Goal: Task Accomplishment & Management: Manage account settings

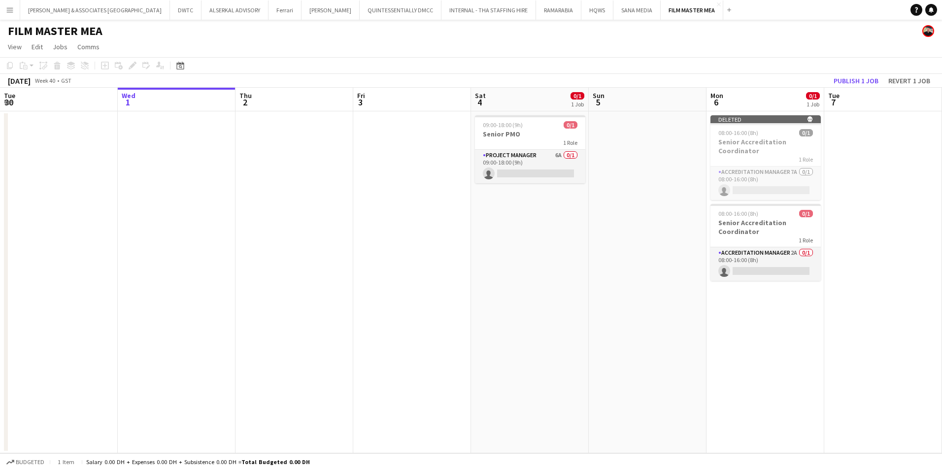
click at [710, 256] on app-card-role "Accreditation Manager 2A 0/1 08:00-16:00 (8h) single-neutral-actions" at bounding box center [765, 263] width 110 height 33
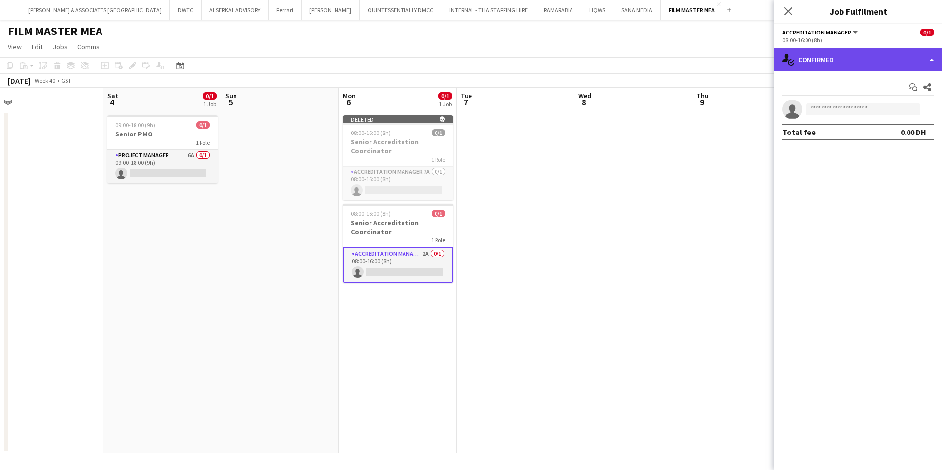
click at [909, 61] on div "single-neutral-actions-check-2 Confirmed" at bounding box center [857, 60] width 167 height 24
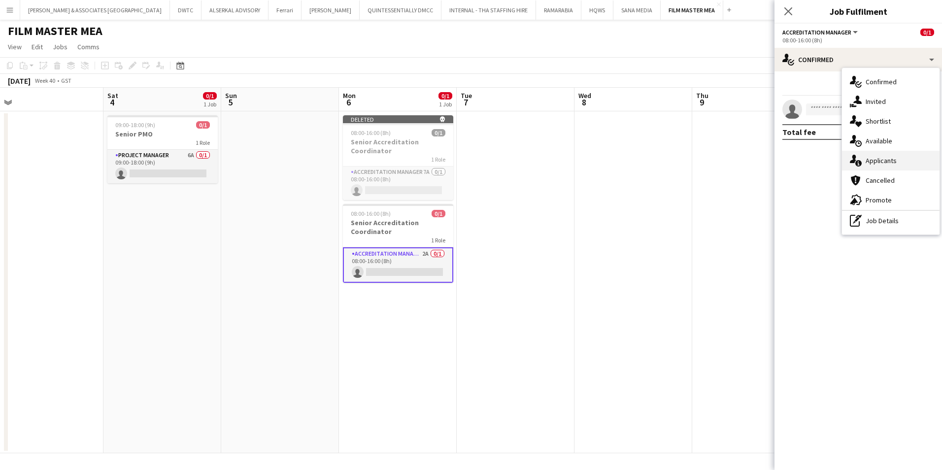
click at [899, 154] on div "single-neutral-actions-information Applicants" at bounding box center [891, 161] width 98 height 20
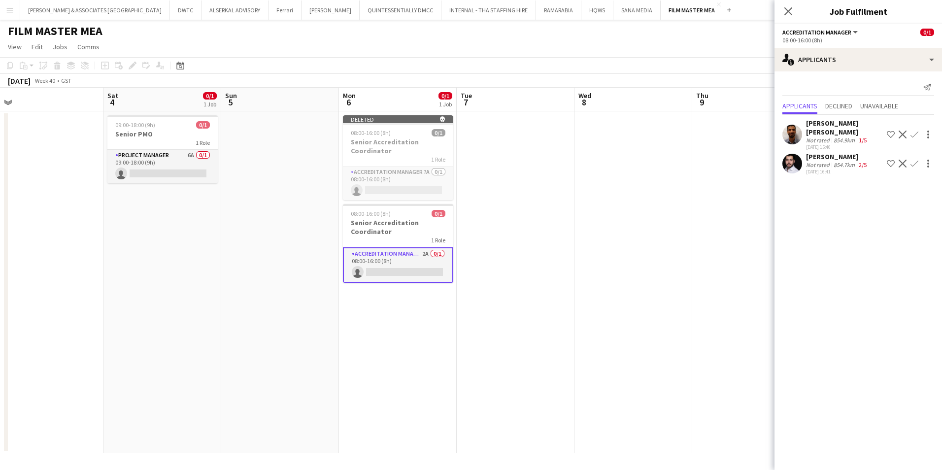
click at [838, 155] on div "[PERSON_NAME]" at bounding box center [837, 156] width 63 height 9
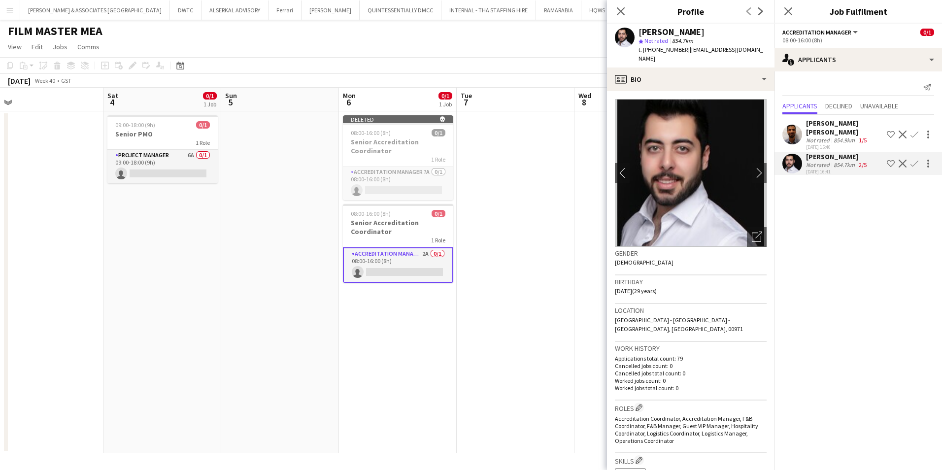
click at [904, 162] on app-icon "Decline" at bounding box center [902, 164] width 8 height 8
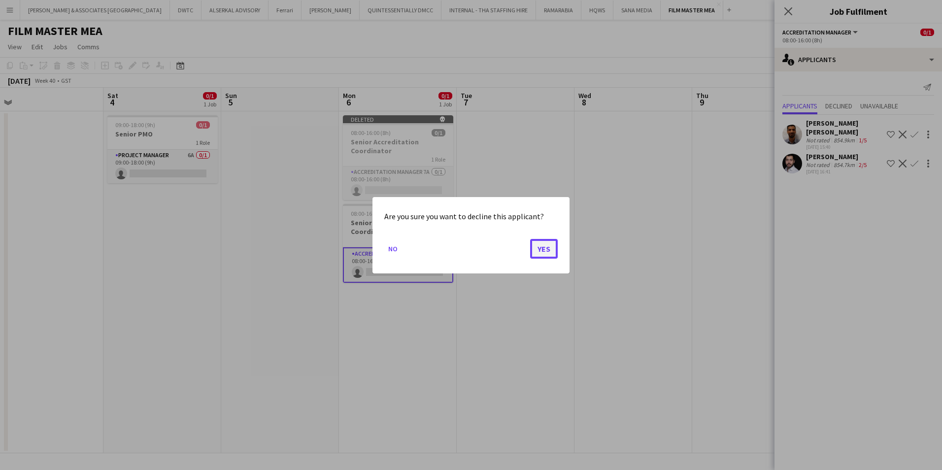
click at [550, 243] on button "Yes" at bounding box center [544, 248] width 28 height 20
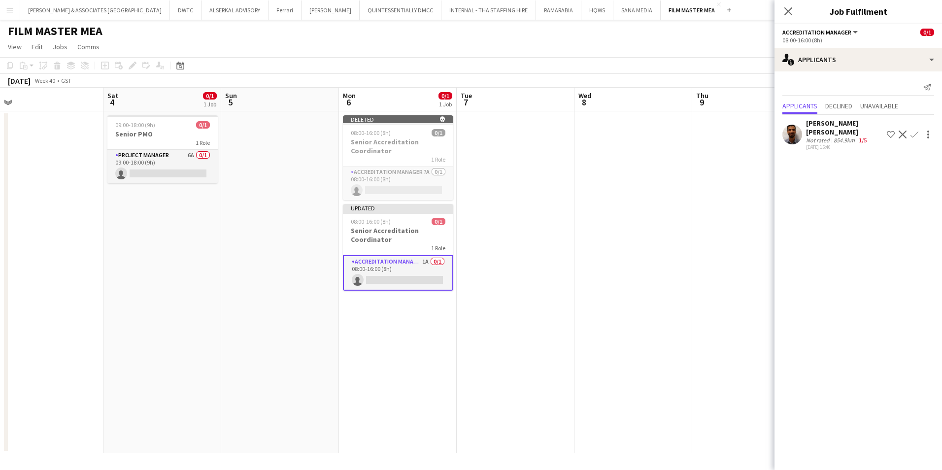
click at [905, 131] on app-icon "Decline" at bounding box center [902, 135] width 8 height 8
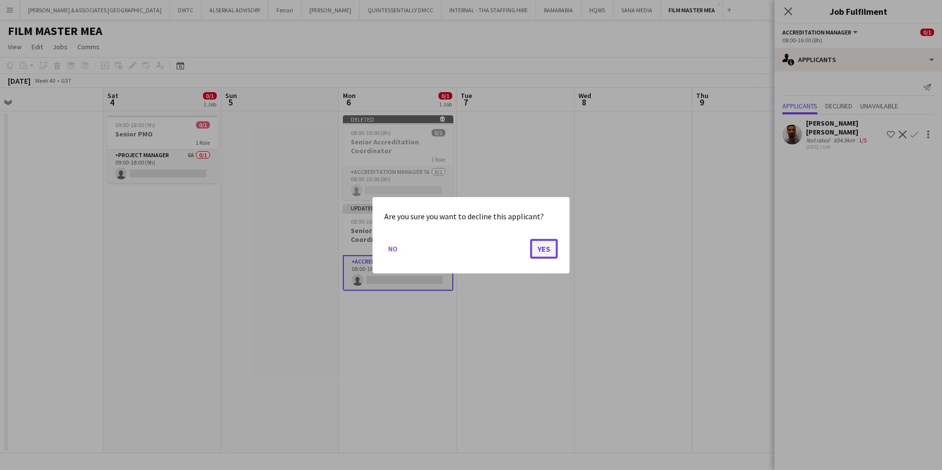
click at [547, 246] on button "Yes" at bounding box center [544, 248] width 28 height 20
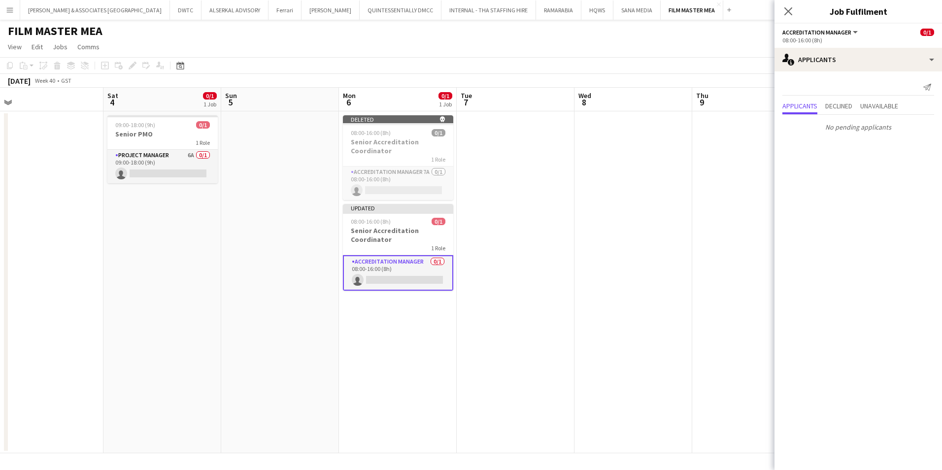
click at [694, 39] on app-page-menu "View Day view expanded Day view collapsed Month view Date picker Jump to [DATE]…" at bounding box center [471, 47] width 942 height 19
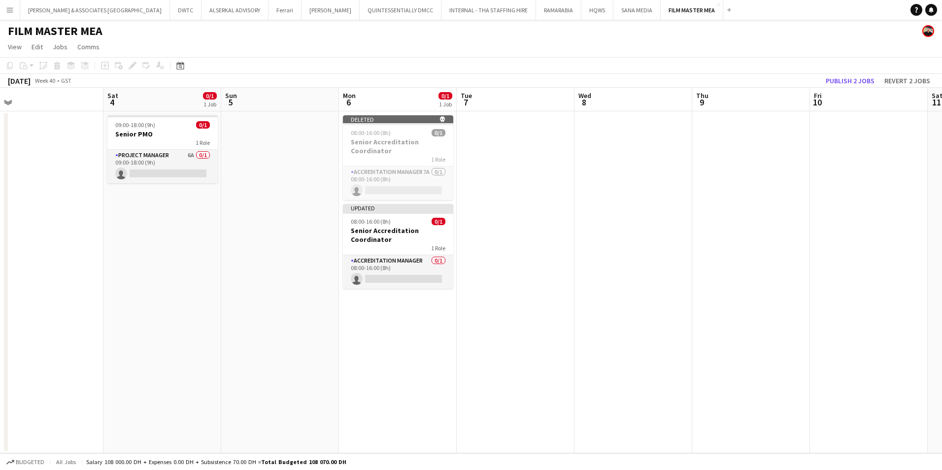
click at [5, 13] on button "Menu" at bounding box center [10, 10] width 20 height 20
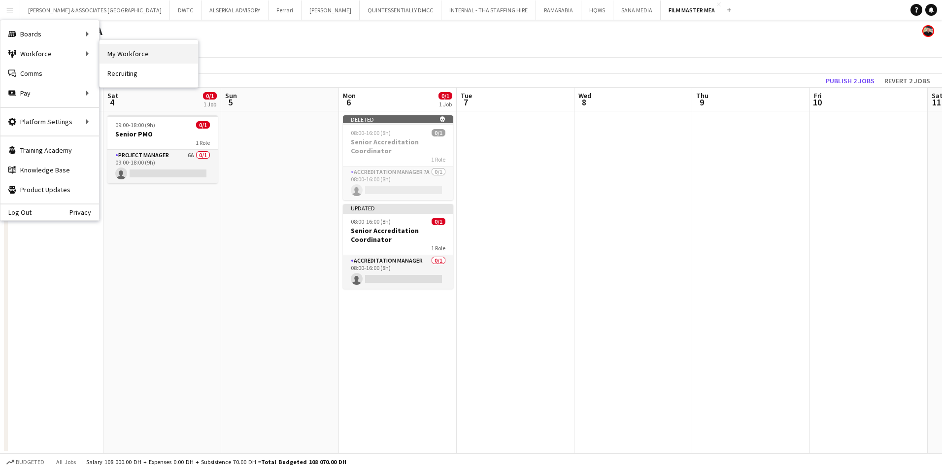
click at [154, 62] on link "My Workforce" at bounding box center [148, 54] width 99 height 20
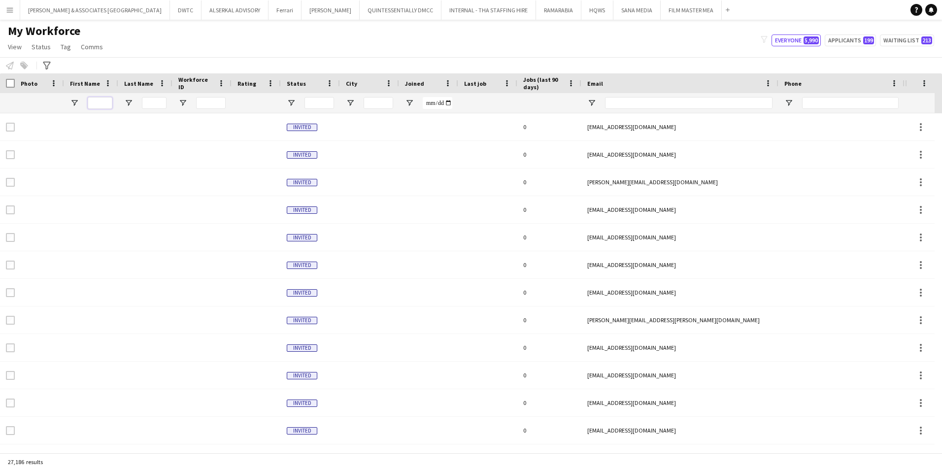
click at [103, 101] on input "First Name Filter Input" at bounding box center [100, 103] width 25 height 12
click at [105, 99] on input "First Name Filter Input" at bounding box center [100, 103] width 25 height 12
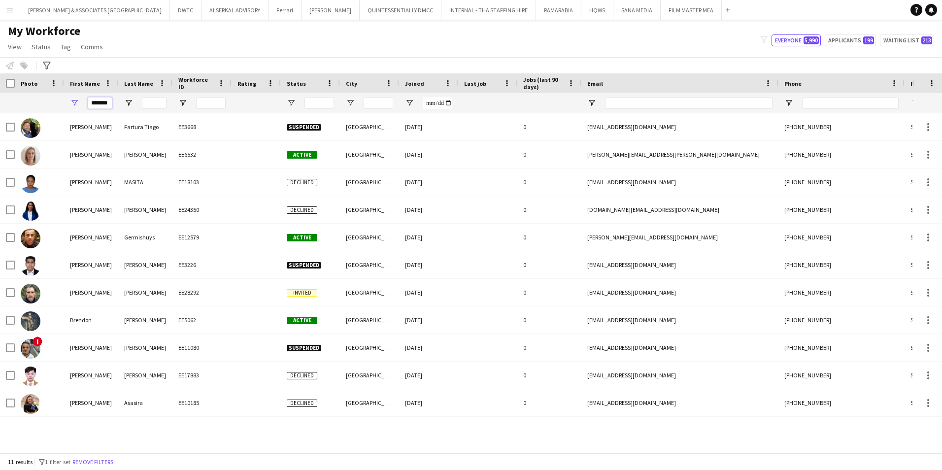
scroll to position [0, 1]
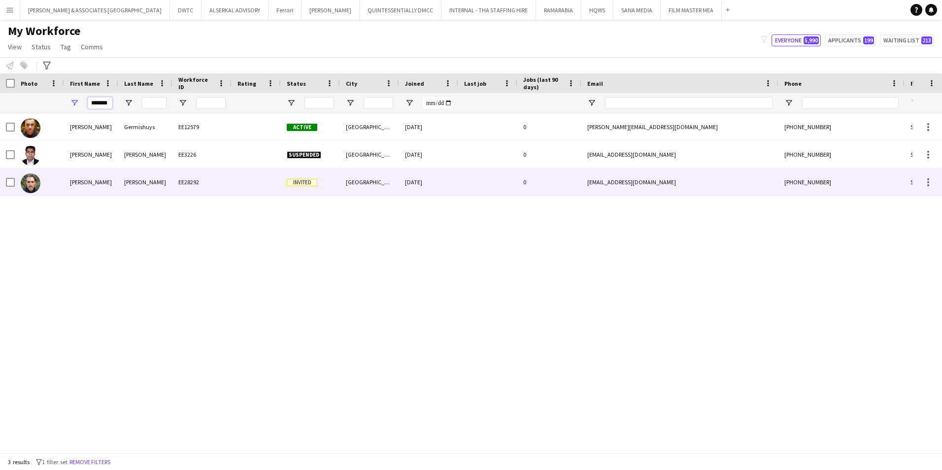
type input "*******"
click at [96, 175] on div "[PERSON_NAME]" at bounding box center [91, 181] width 54 height 27
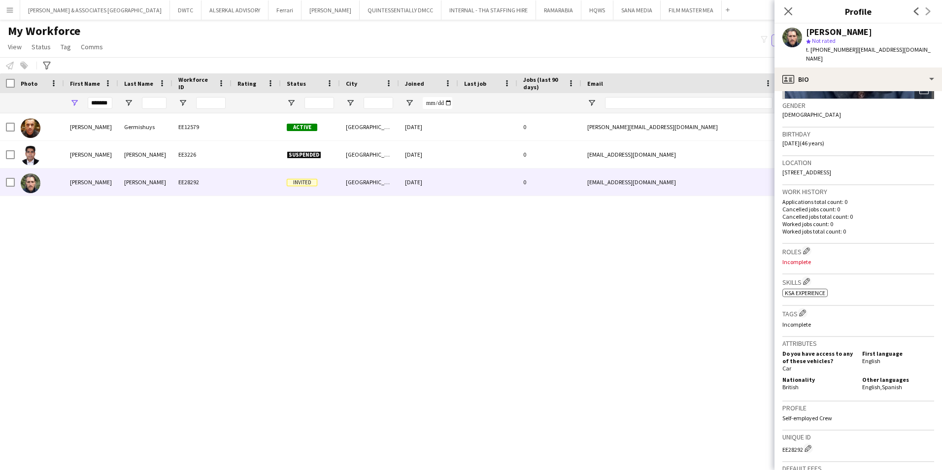
scroll to position [0, 0]
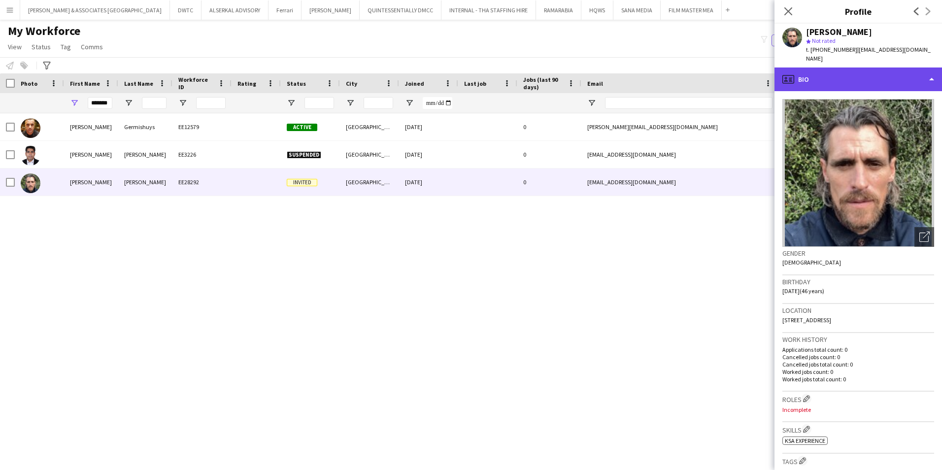
click at [847, 70] on div "profile Bio" at bounding box center [857, 79] width 167 height 24
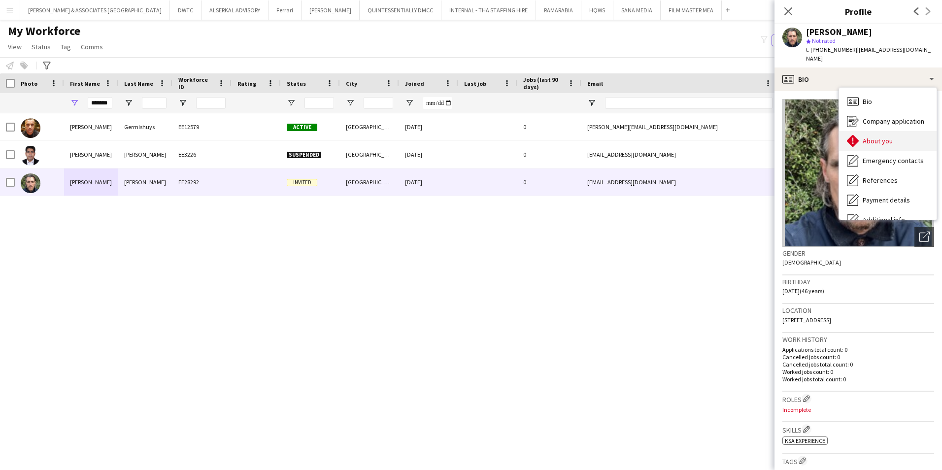
click at [890, 136] on span "About you" at bounding box center [877, 140] width 30 height 9
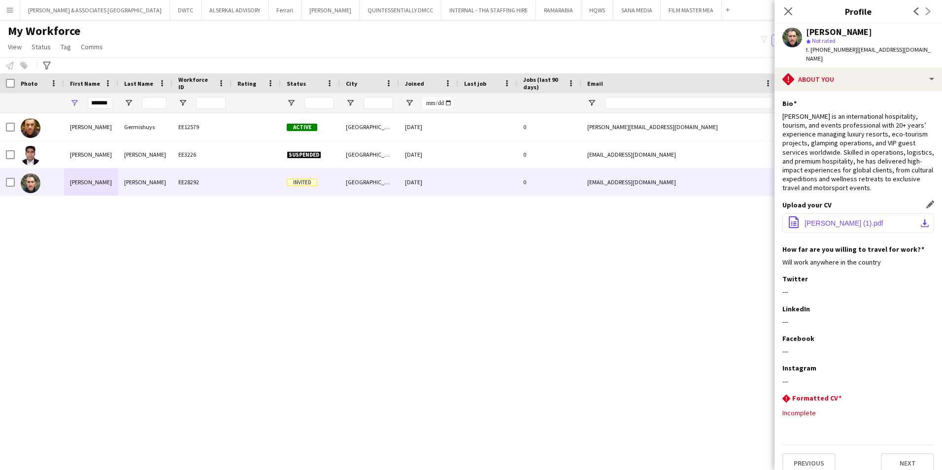
click at [857, 219] on span "[PERSON_NAME] (1).pdf" at bounding box center [843, 223] width 79 height 8
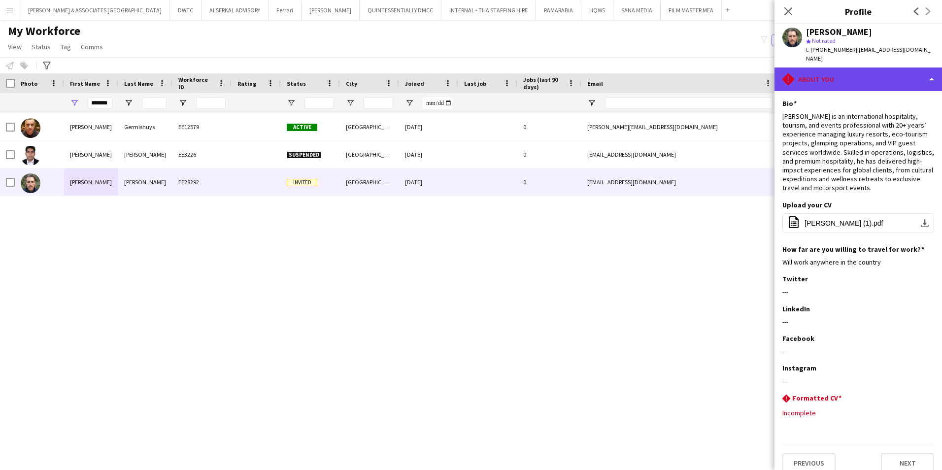
click at [834, 77] on div "rhombus-alert About you" at bounding box center [857, 79] width 167 height 24
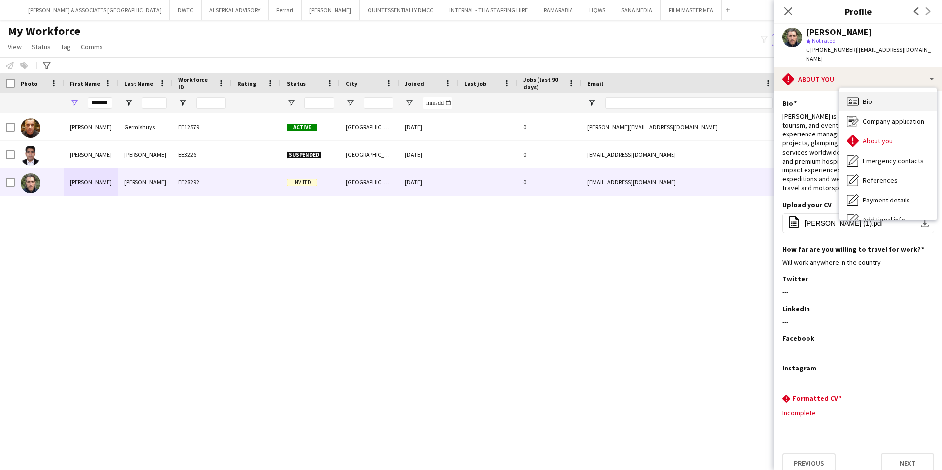
click at [861, 93] on div "Bio Bio" at bounding box center [888, 102] width 98 height 20
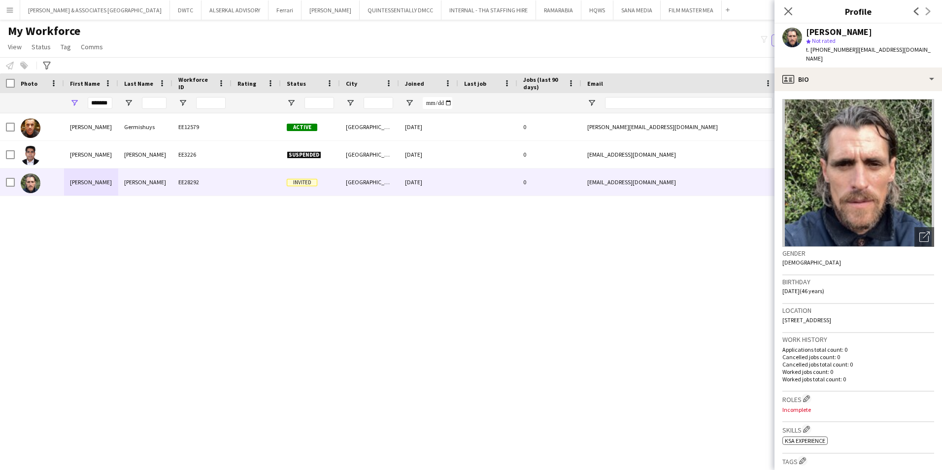
scroll to position [99, 0]
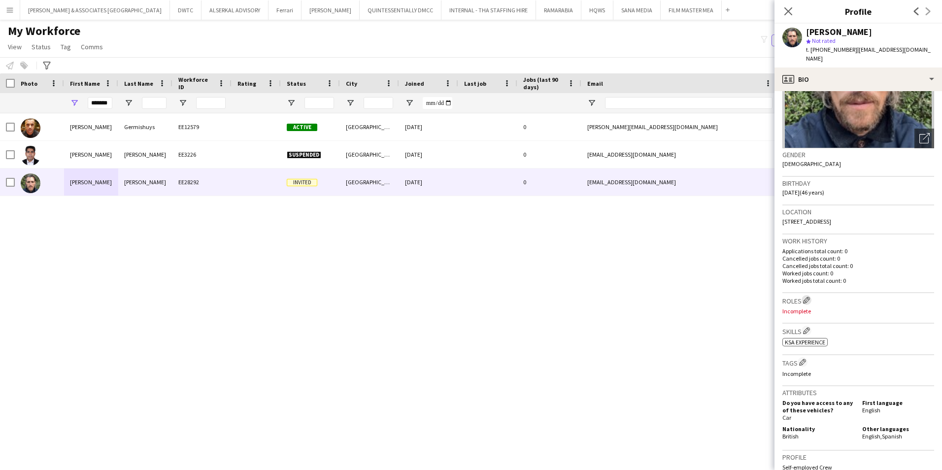
click at [808, 297] on app-icon "Edit crew company roles" at bounding box center [806, 300] width 7 height 7
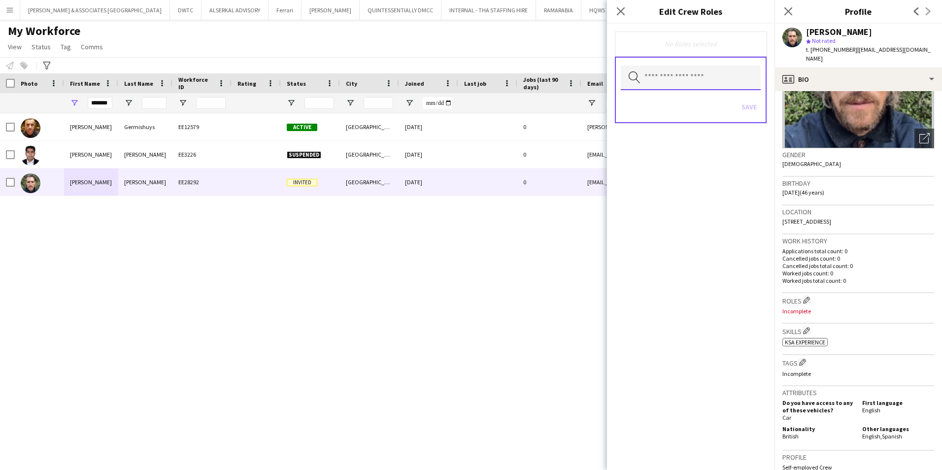
click at [700, 77] on input "text" at bounding box center [691, 78] width 140 height 25
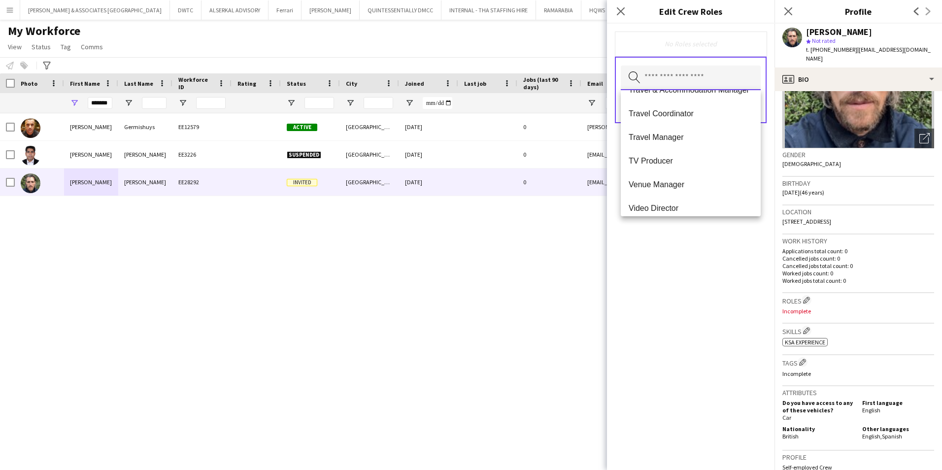
scroll to position [3448, 0]
click at [708, 132] on span "Travel Manager" at bounding box center [690, 133] width 124 height 9
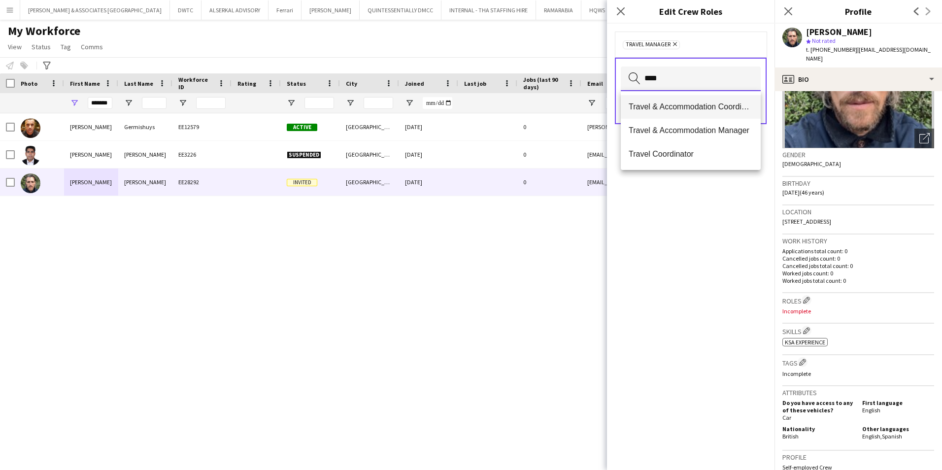
type input "****"
click at [708, 112] on mat-option "Travel & Accommodation Coordinator" at bounding box center [691, 107] width 140 height 24
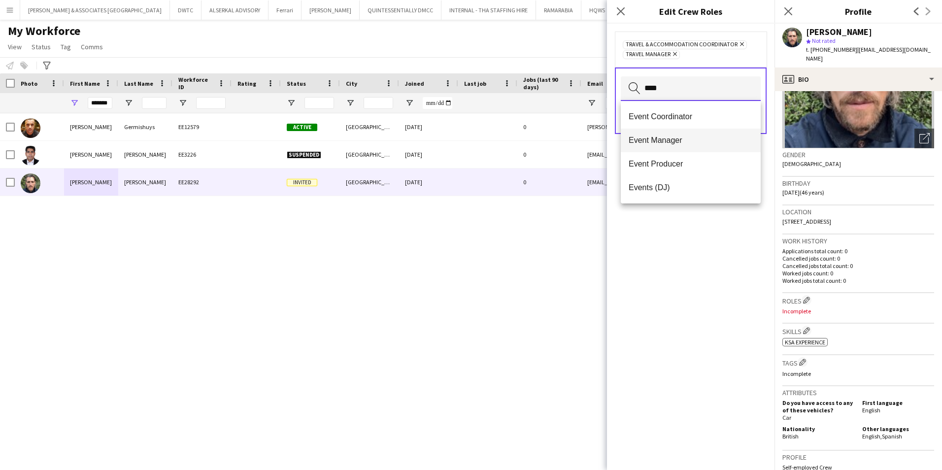
type input "****"
click at [706, 143] on span "Event Manager" at bounding box center [690, 139] width 124 height 9
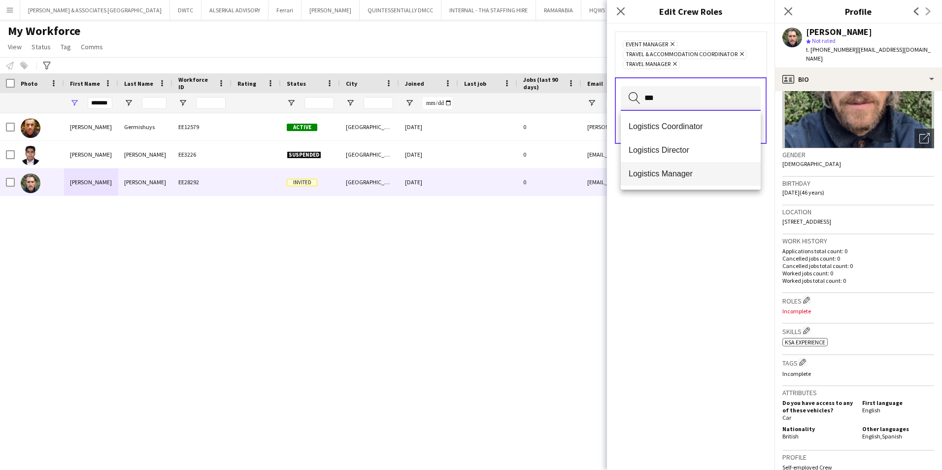
type input "***"
click at [691, 164] on mat-option "Logistics Manager" at bounding box center [691, 174] width 140 height 24
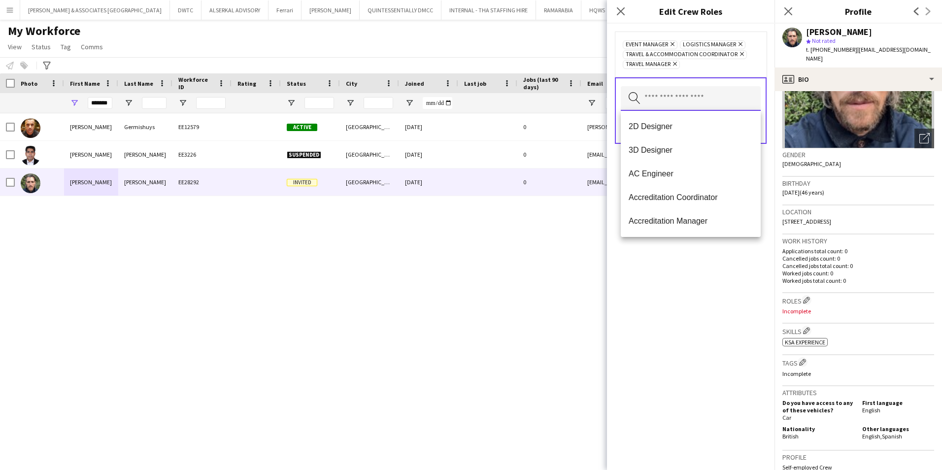
click at [683, 93] on input "text" at bounding box center [691, 98] width 140 height 25
type input "*********"
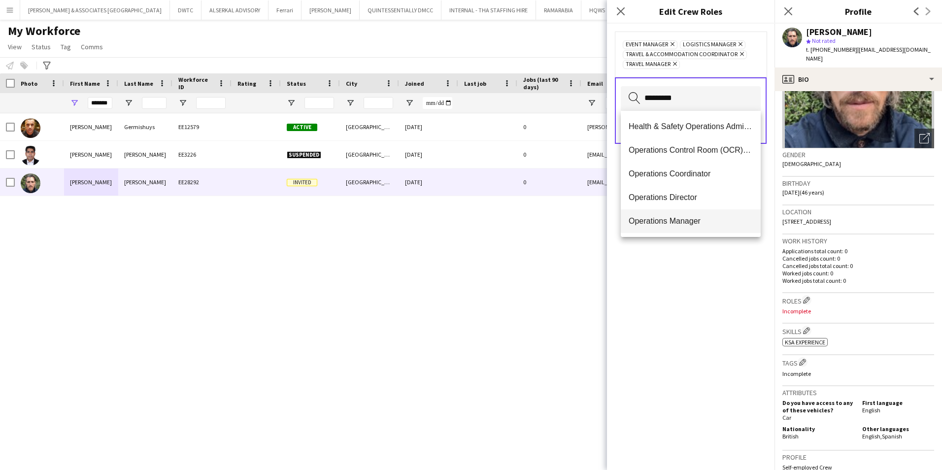
click at [696, 223] on span "Operations Manager" at bounding box center [690, 220] width 124 height 9
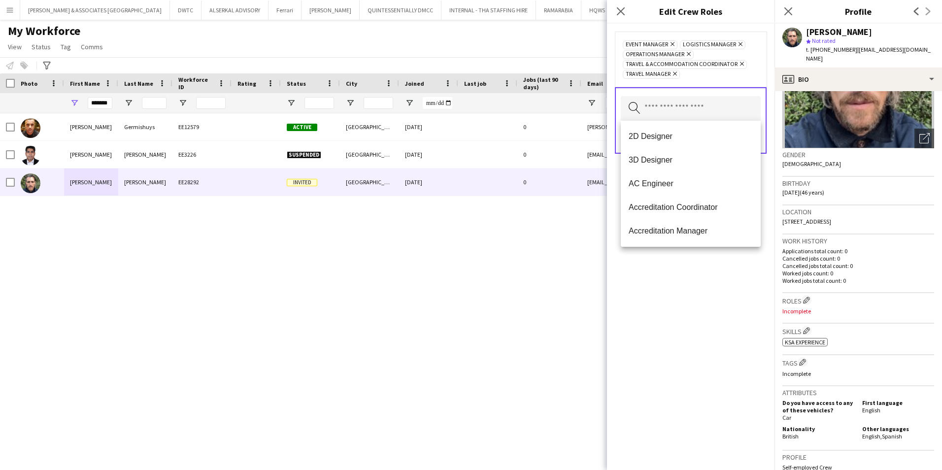
click at [707, 305] on div "Event Manager Remove Logistics Manager Remove Operations Manager Remove Travel …" at bounding box center [690, 247] width 167 height 446
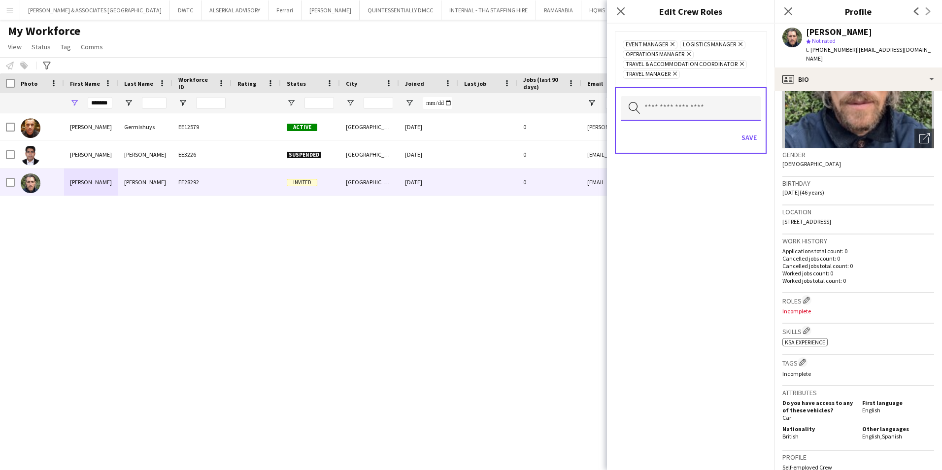
click at [693, 107] on input "text" at bounding box center [691, 108] width 140 height 25
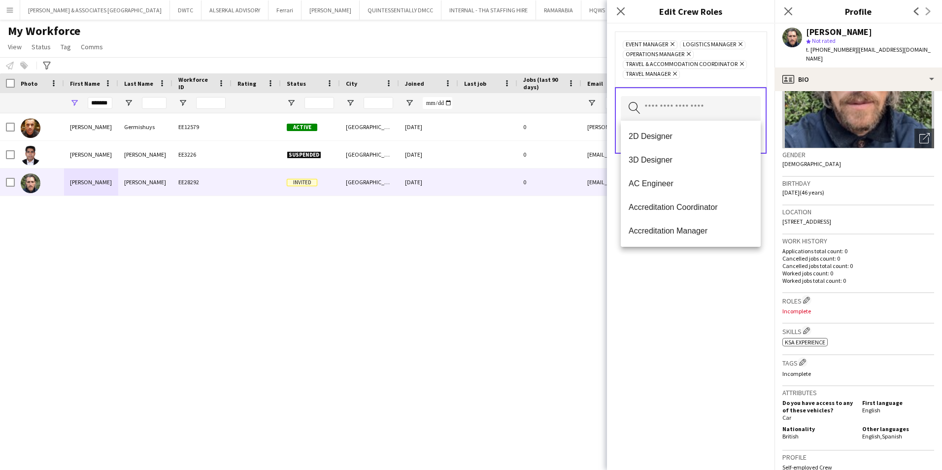
click at [733, 288] on div "Event Manager Remove Logistics Manager Remove Operations Manager Remove Travel …" at bounding box center [690, 247] width 167 height 446
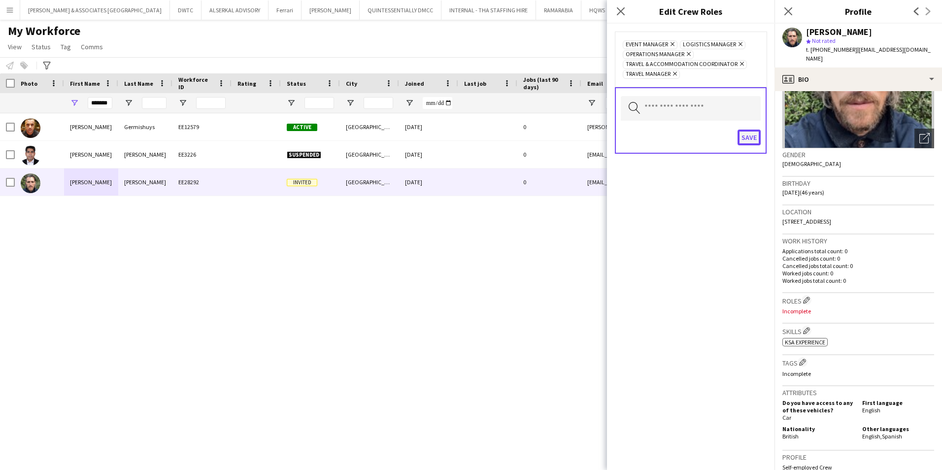
click at [750, 135] on button "Save" at bounding box center [748, 138] width 23 height 16
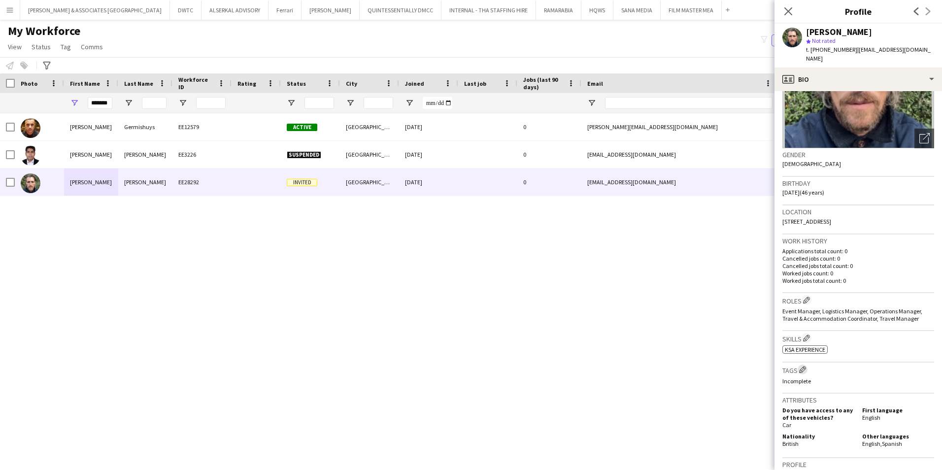
click at [804, 366] on app-icon "Edit crew company tags" at bounding box center [802, 369] width 7 height 7
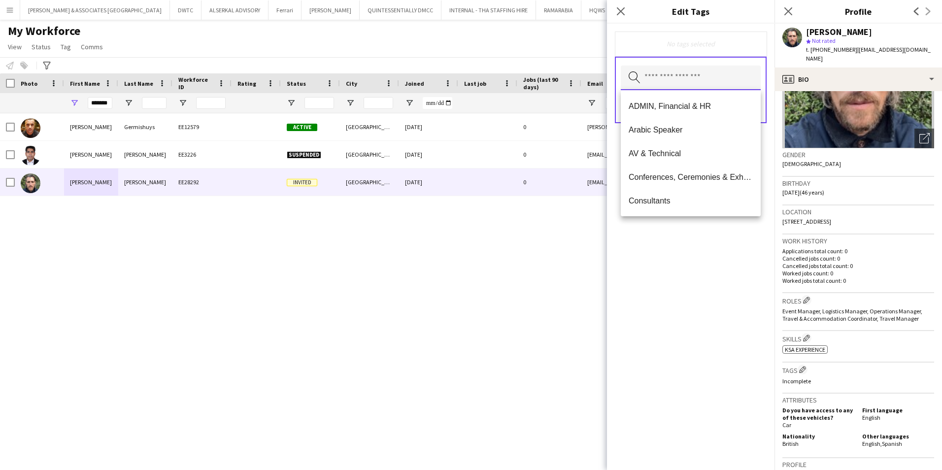
click at [709, 81] on input "text" at bounding box center [691, 78] width 140 height 25
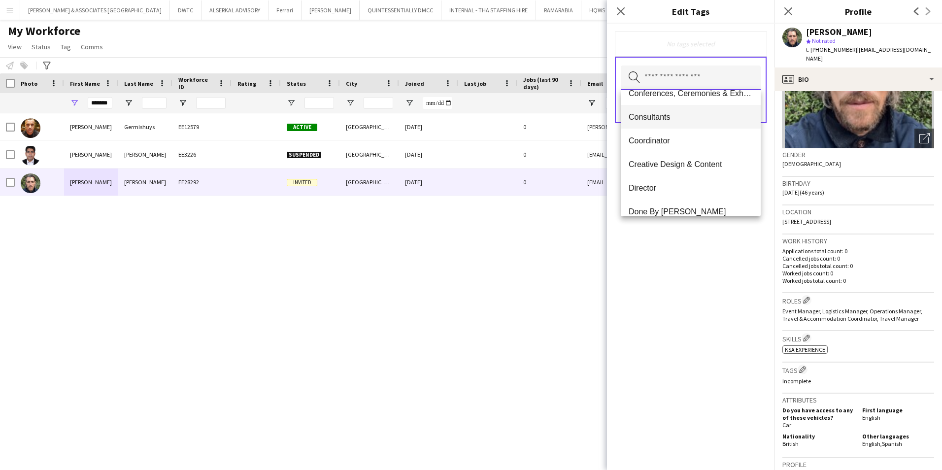
scroll to position [99, 0]
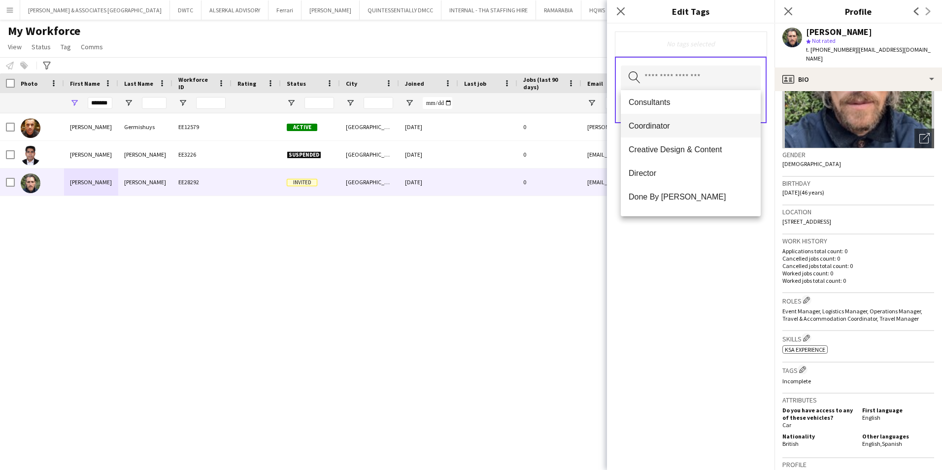
click at [699, 122] on span "Coordinator" at bounding box center [690, 125] width 124 height 9
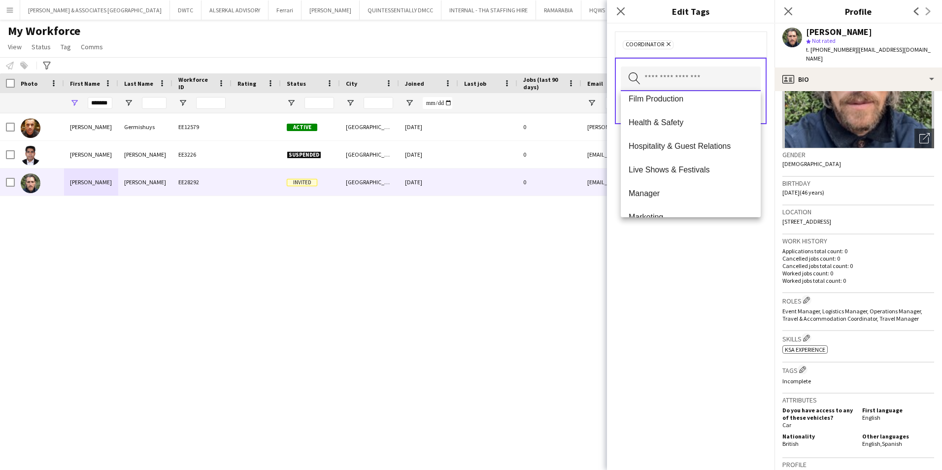
scroll to position [443, 0]
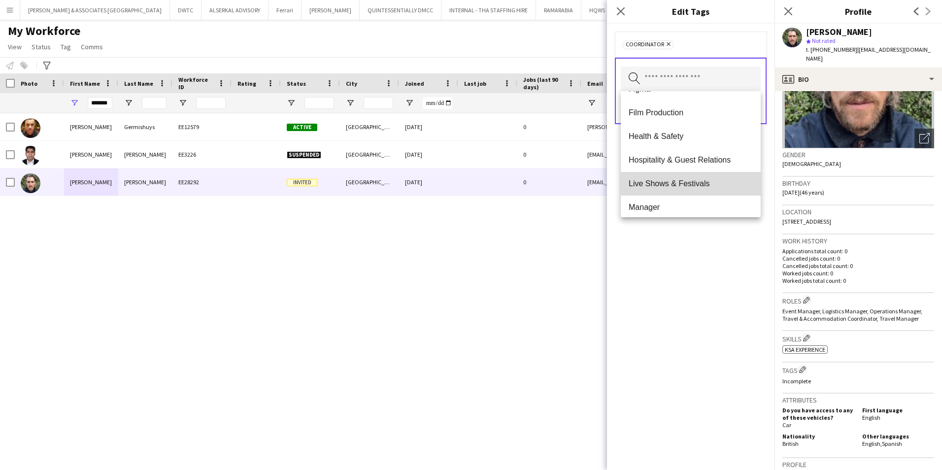
click at [705, 182] on span "Live Shows & Festivals" at bounding box center [690, 183] width 124 height 9
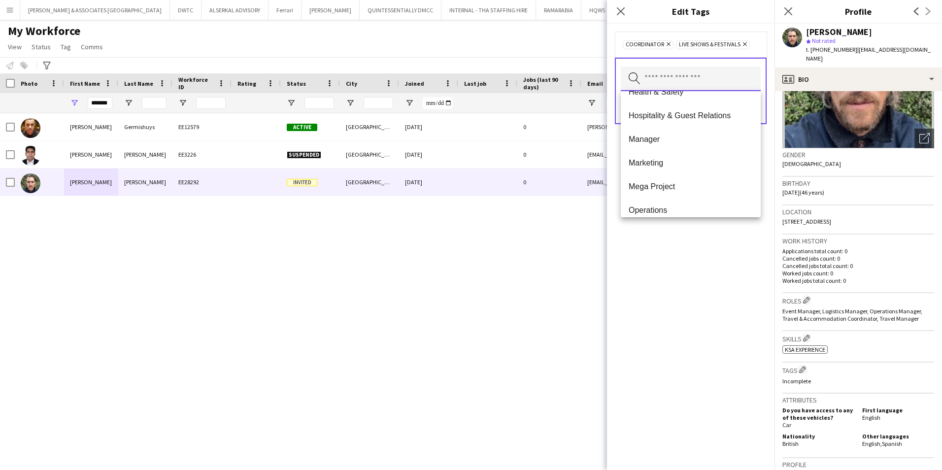
scroll to position [493, 0]
click at [694, 139] on mat-option "Manager" at bounding box center [691, 135] width 140 height 24
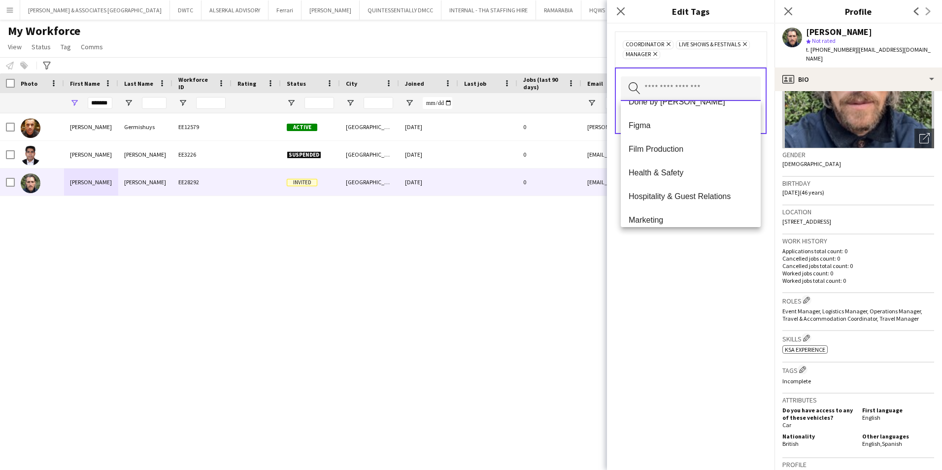
scroll to position [542, 0]
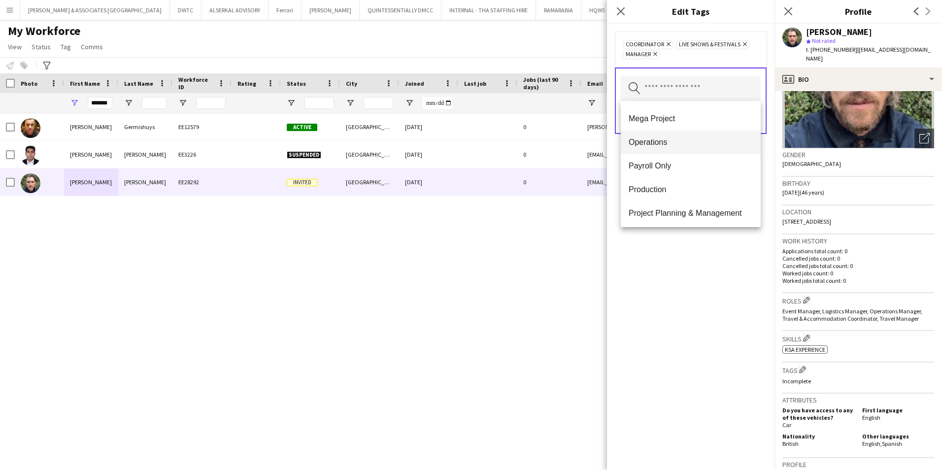
click at [685, 148] on mat-option "Operations" at bounding box center [691, 143] width 140 height 24
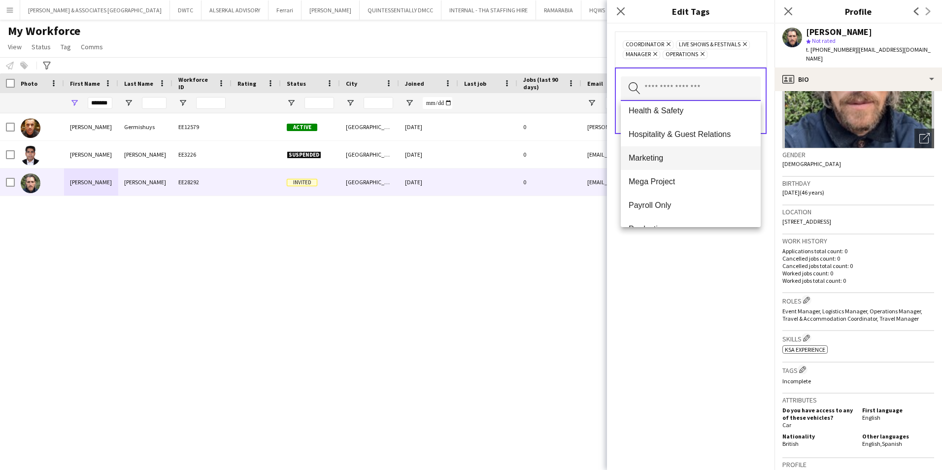
scroll to position [493, 0]
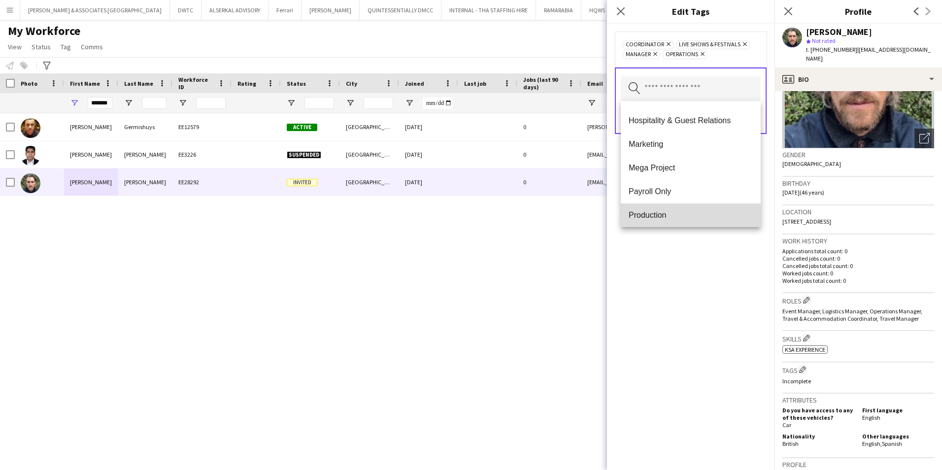
click at [694, 206] on mat-option "Production" at bounding box center [691, 215] width 140 height 24
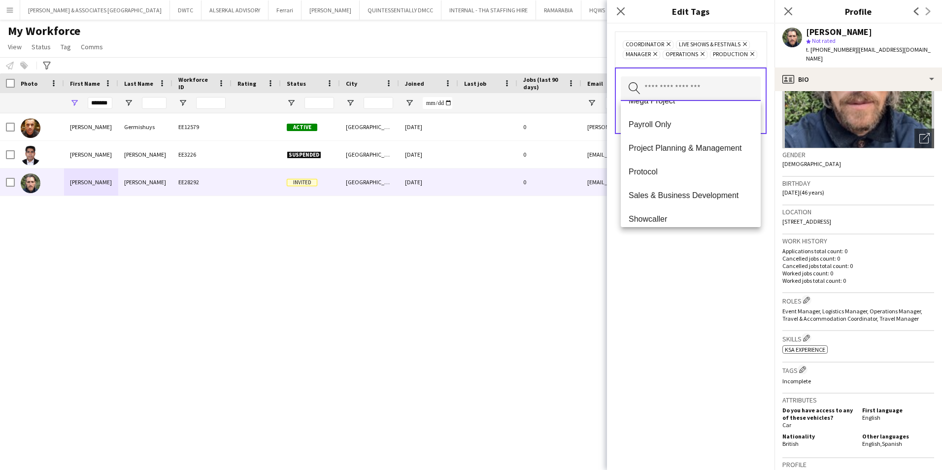
scroll to position [542, 0]
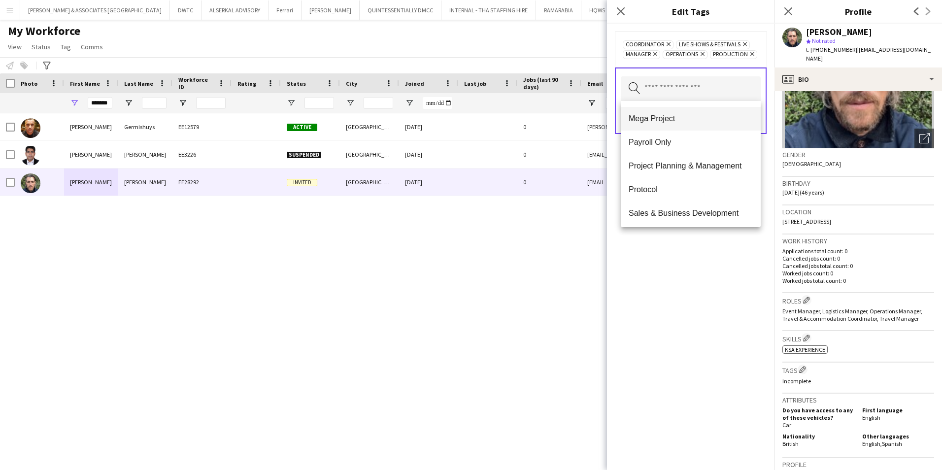
click at [690, 119] on span "Mega Project" at bounding box center [690, 118] width 124 height 9
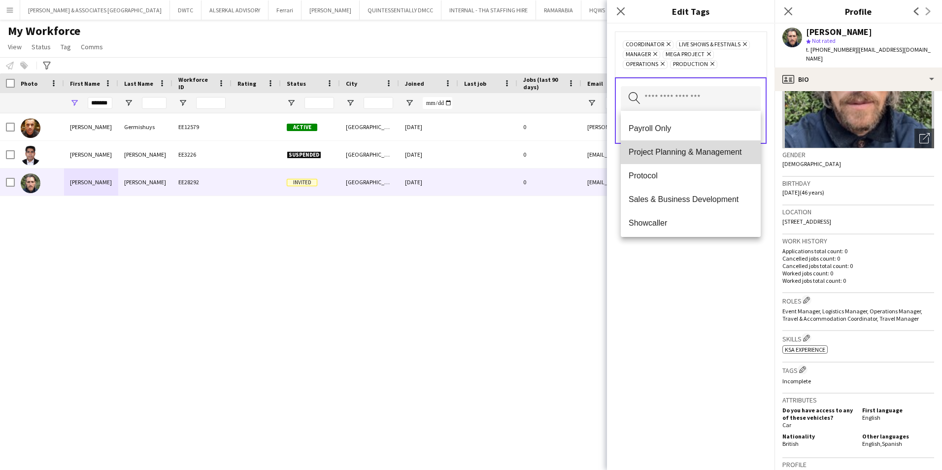
click at [702, 150] on span "Project Planning & Management" at bounding box center [690, 151] width 124 height 9
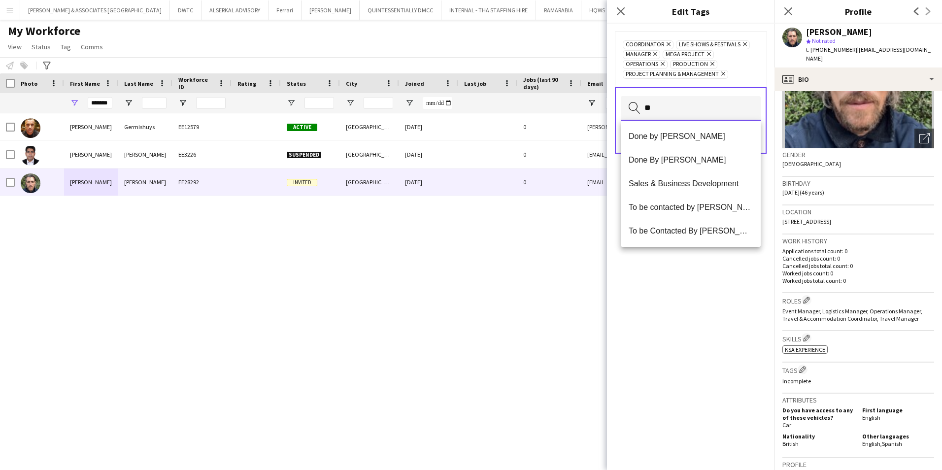
scroll to position [0, 0]
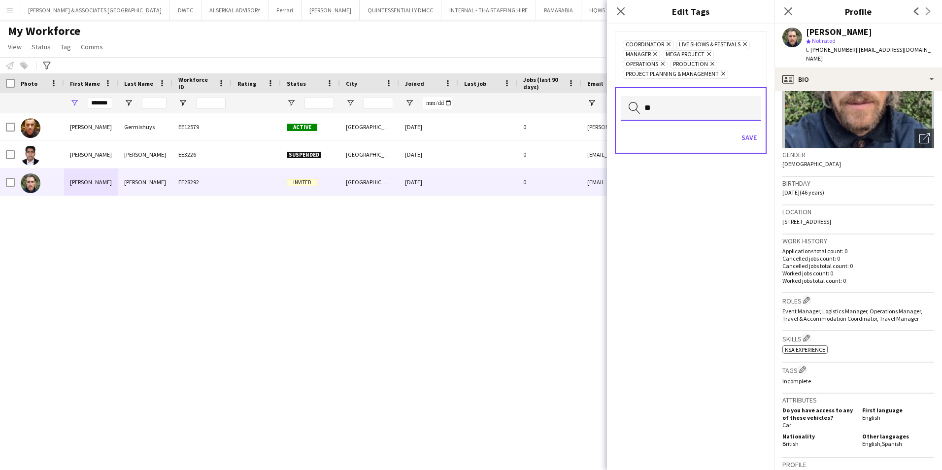
type input "*"
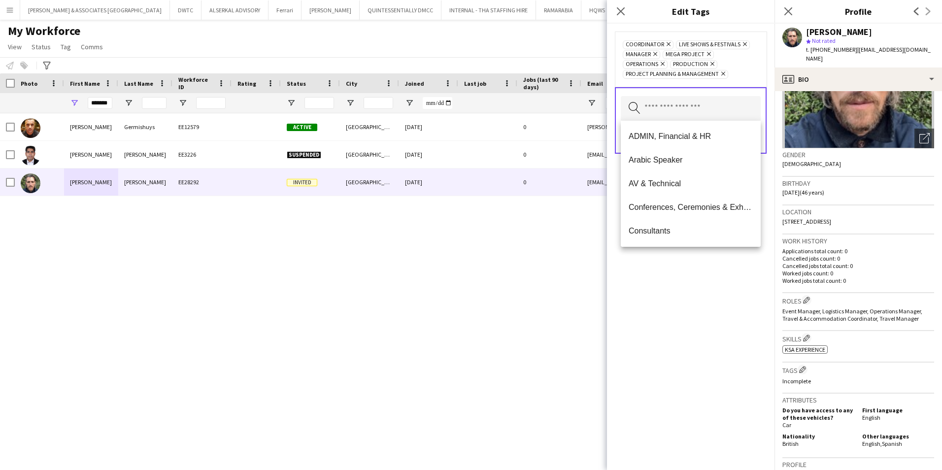
click at [691, 275] on div "Coordinator Remove Live Shows & Festivals Remove Manager Remove Mega Project Re…" at bounding box center [690, 247] width 167 height 446
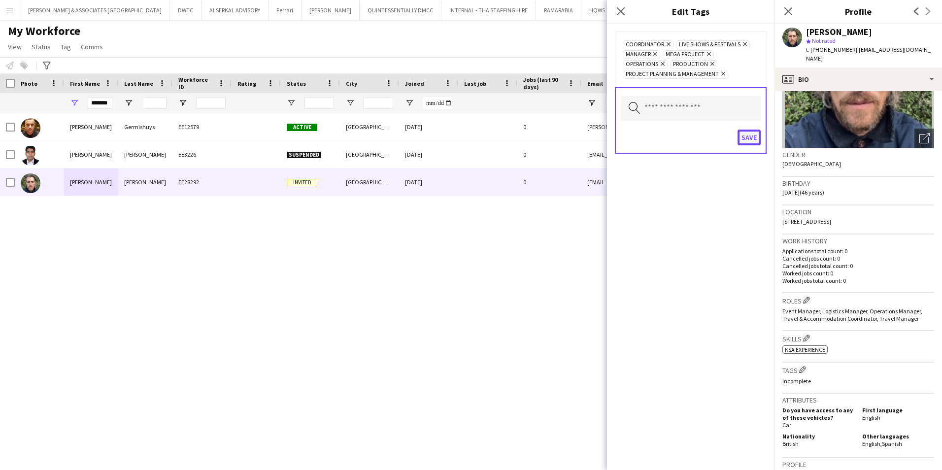
click at [754, 136] on button "Save" at bounding box center [748, 138] width 23 height 16
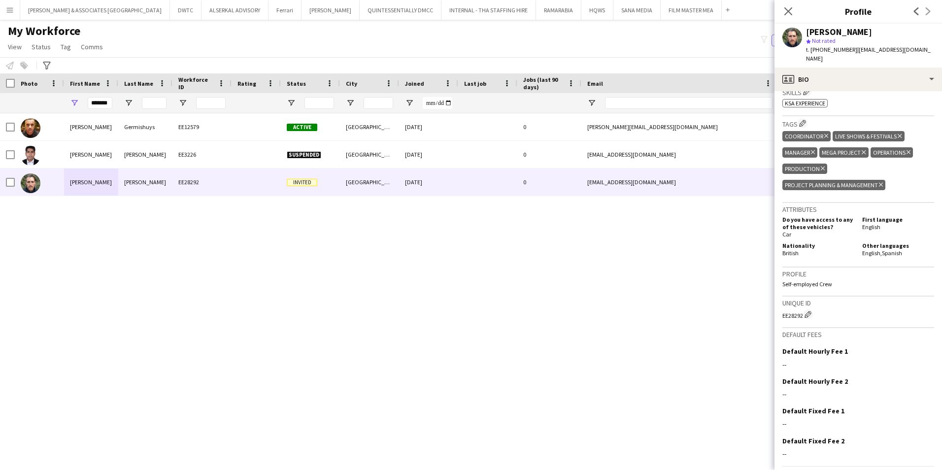
scroll to position [367, 0]
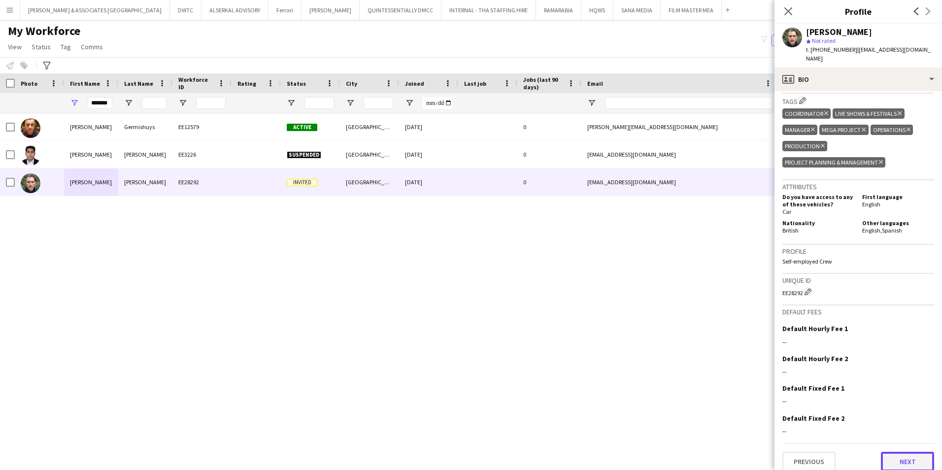
click at [892, 452] on button "Next" at bounding box center [907, 462] width 53 height 20
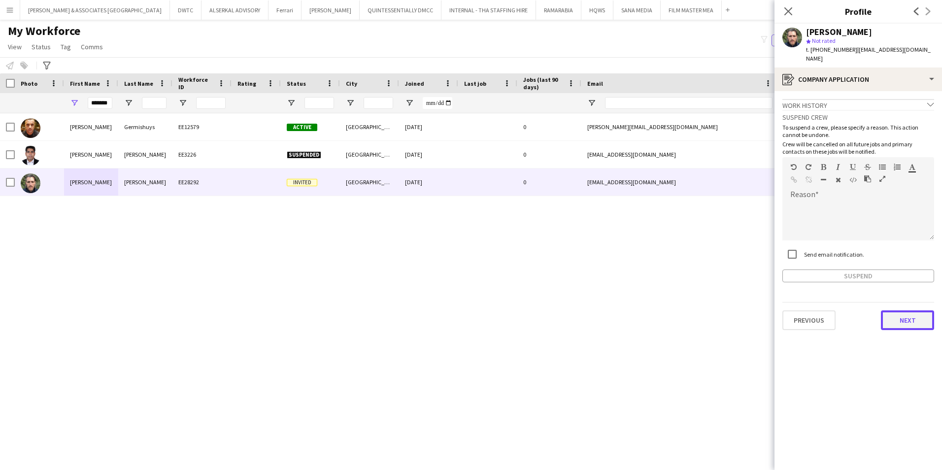
click at [904, 310] on button "Next" at bounding box center [907, 320] width 53 height 20
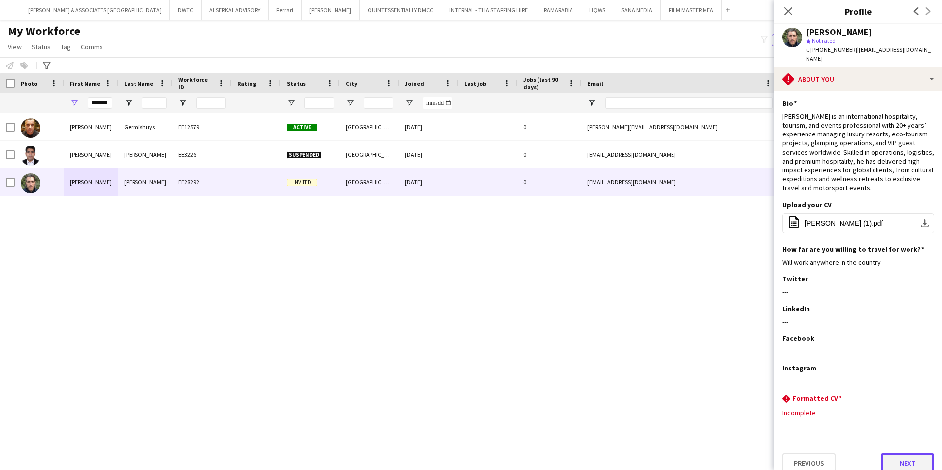
click at [907, 454] on button "Next" at bounding box center [907, 463] width 53 height 20
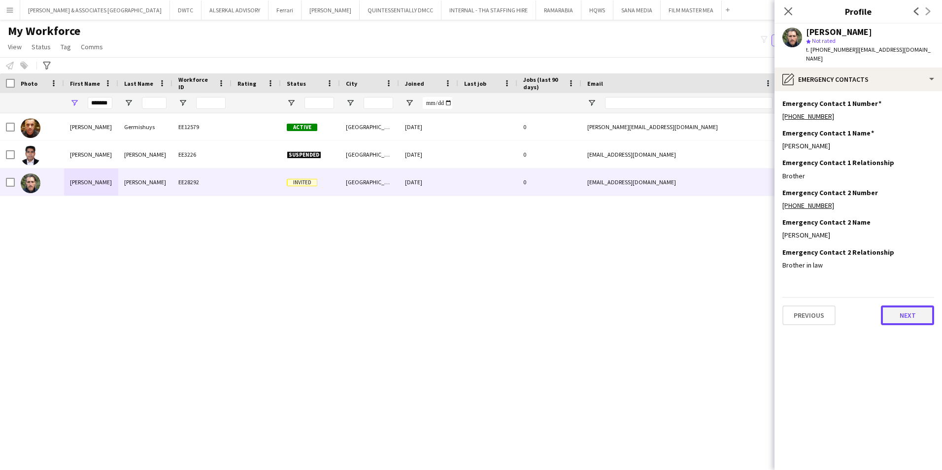
click at [914, 311] on button "Next" at bounding box center [907, 315] width 53 height 20
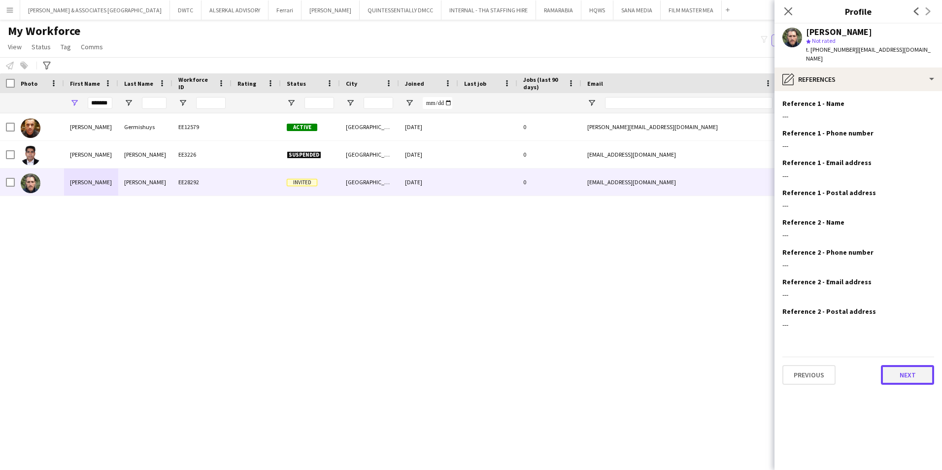
click at [914, 371] on button "Next" at bounding box center [907, 375] width 53 height 20
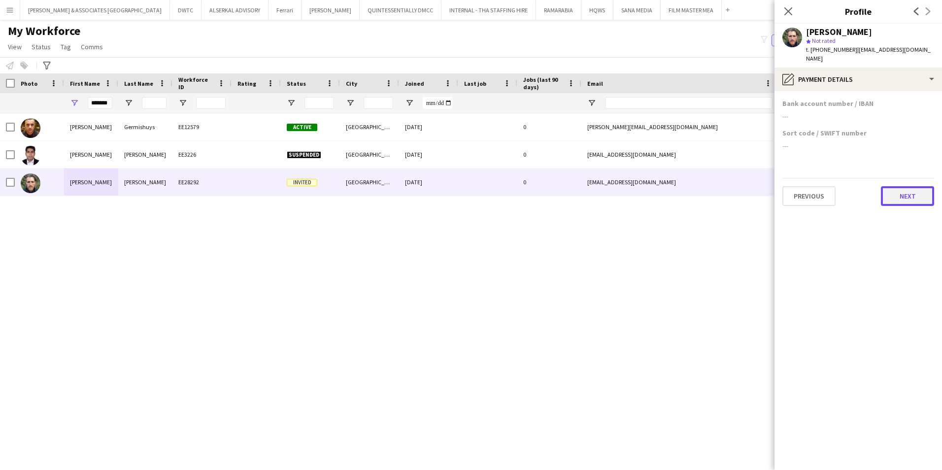
click at [924, 191] on button "Next" at bounding box center [907, 196] width 53 height 20
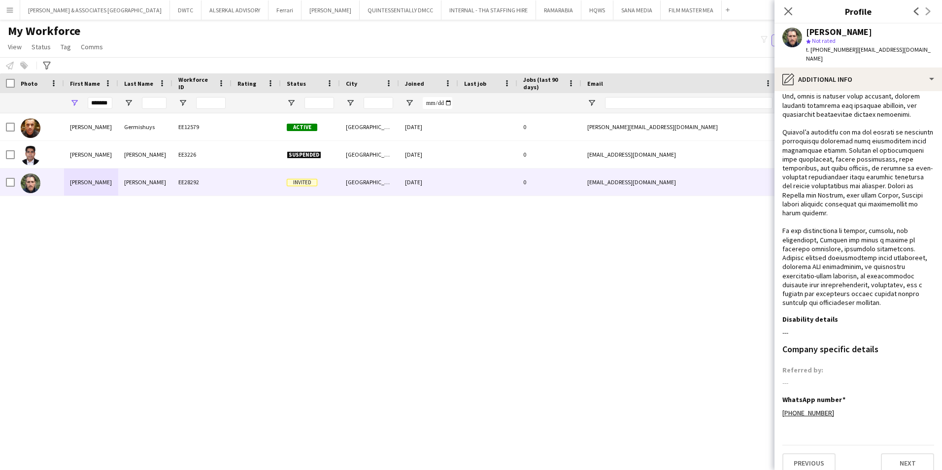
scroll to position [114, 0]
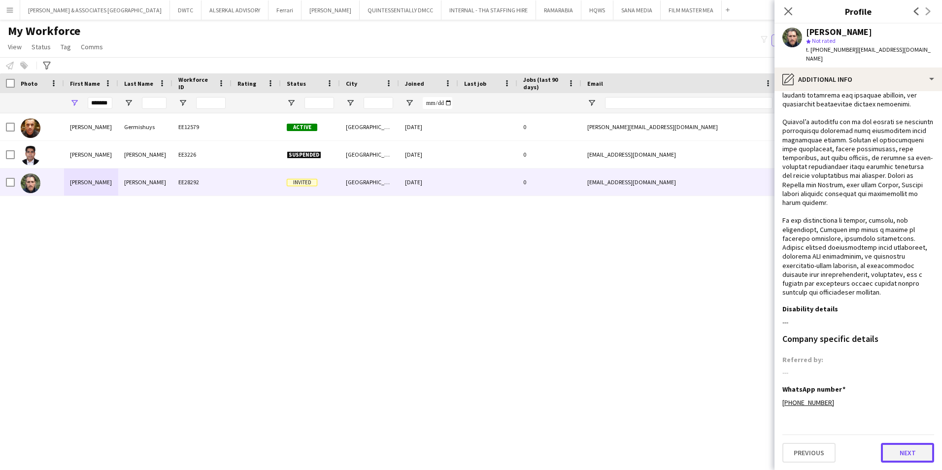
click at [906, 457] on button "Next" at bounding box center [907, 453] width 53 height 20
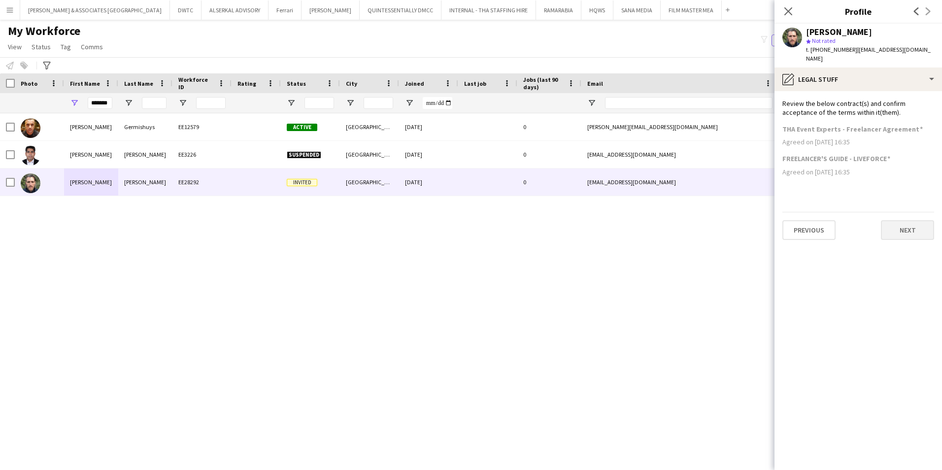
scroll to position [0, 0]
click at [896, 224] on button "Next" at bounding box center [907, 230] width 53 height 20
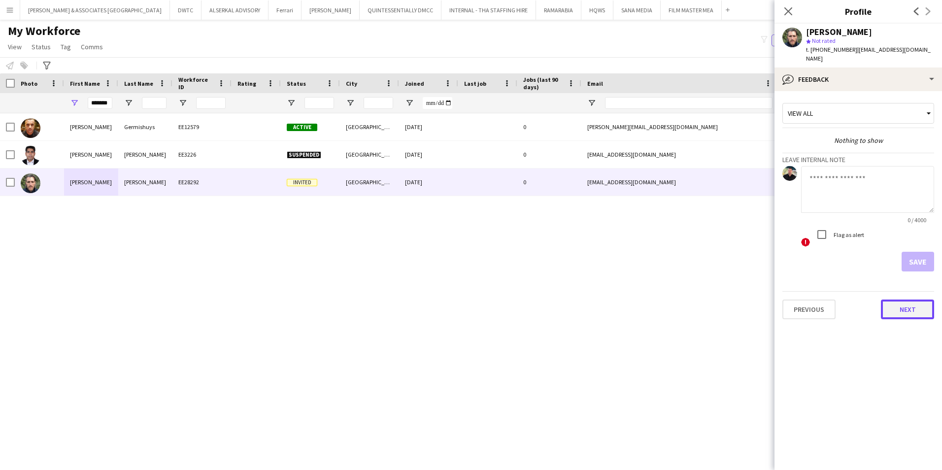
click at [899, 309] on button "Next" at bounding box center [907, 309] width 53 height 20
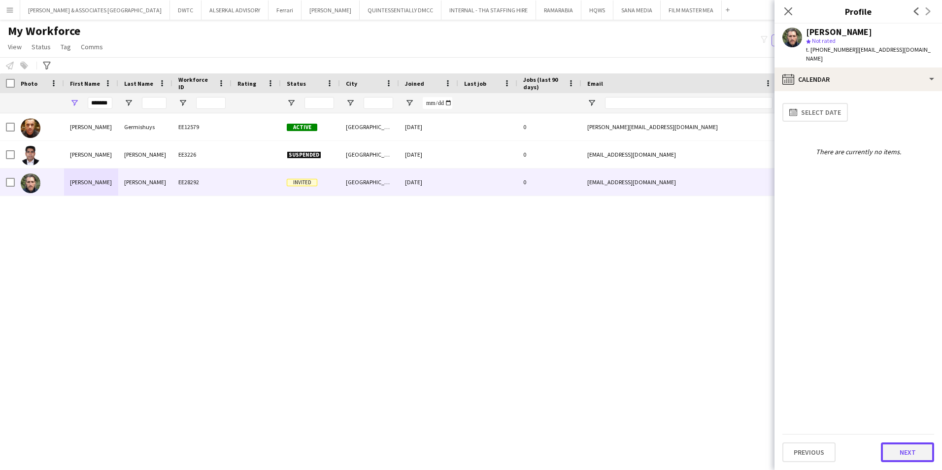
click at [919, 452] on button "Next" at bounding box center [907, 452] width 53 height 20
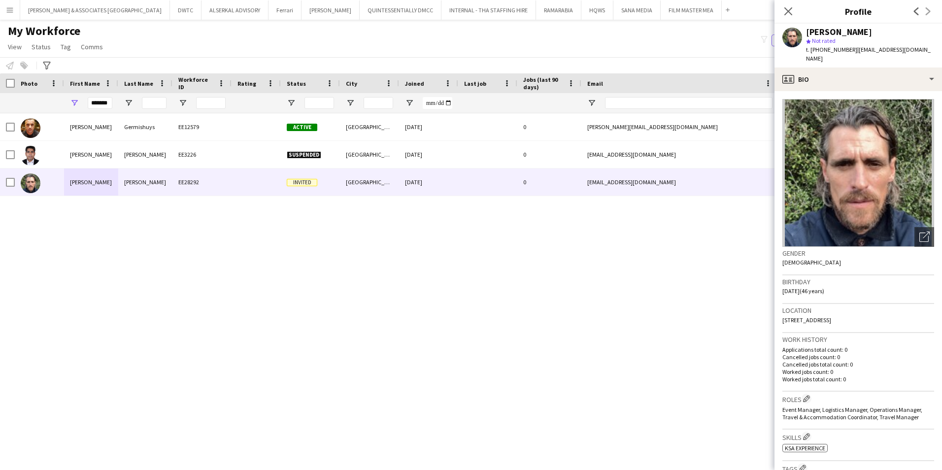
click at [187, 215] on div "[PERSON_NAME] EE12579 Active [GEOGRAPHIC_DATA] [DATE] 0 [PERSON_NAME][EMAIL_ADD…" at bounding box center [456, 279] width 912 height 332
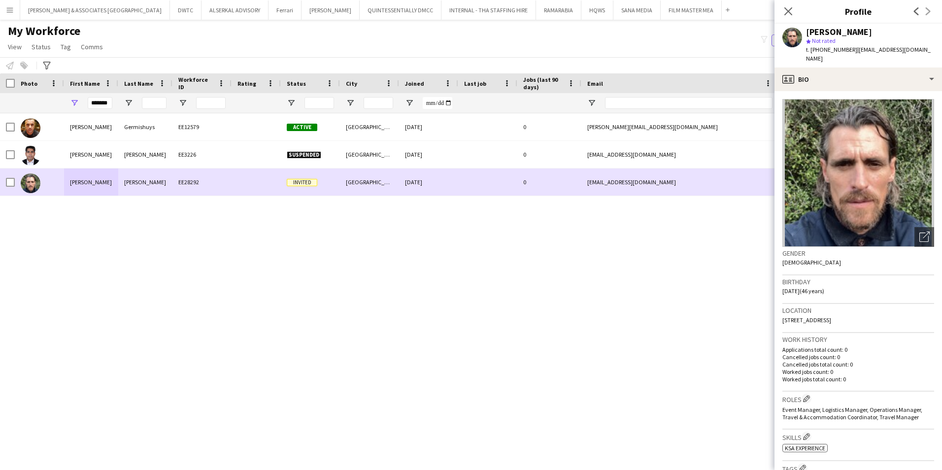
click at [4, 180] on div at bounding box center [7, 181] width 15 height 27
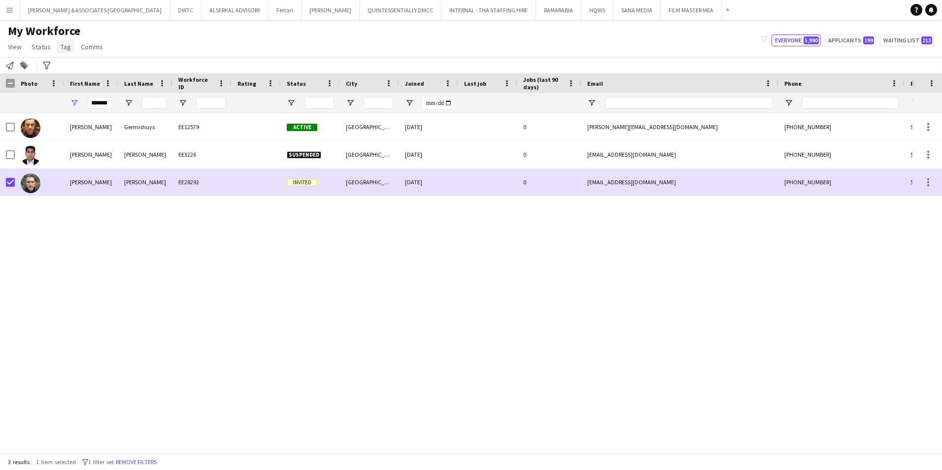
click at [61, 48] on span "Tag" at bounding box center [66, 46] width 10 height 9
click at [49, 48] on span "Status" at bounding box center [41, 46] width 19 height 9
click at [51, 67] on link "Edit" at bounding box center [62, 68] width 69 height 21
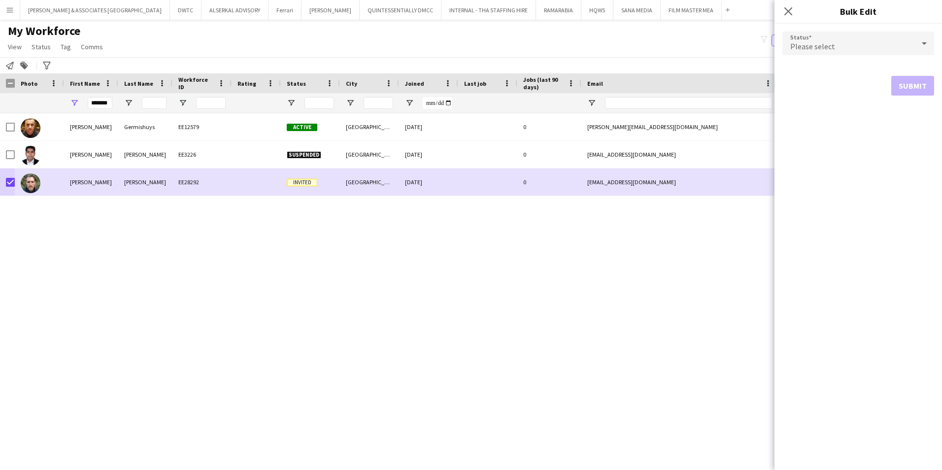
click at [826, 41] on span "Please select" at bounding box center [812, 46] width 45 height 10
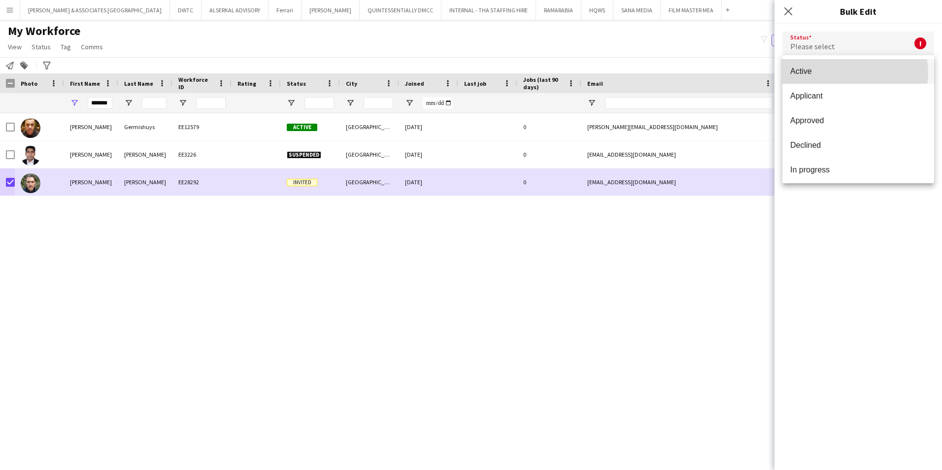
click at [852, 73] on span "Active" at bounding box center [858, 70] width 136 height 9
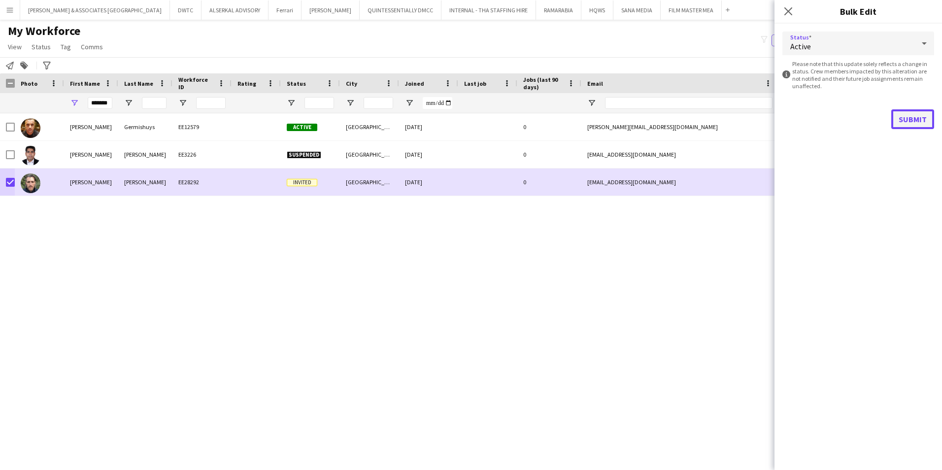
click at [919, 116] on button "Submit" at bounding box center [912, 119] width 43 height 20
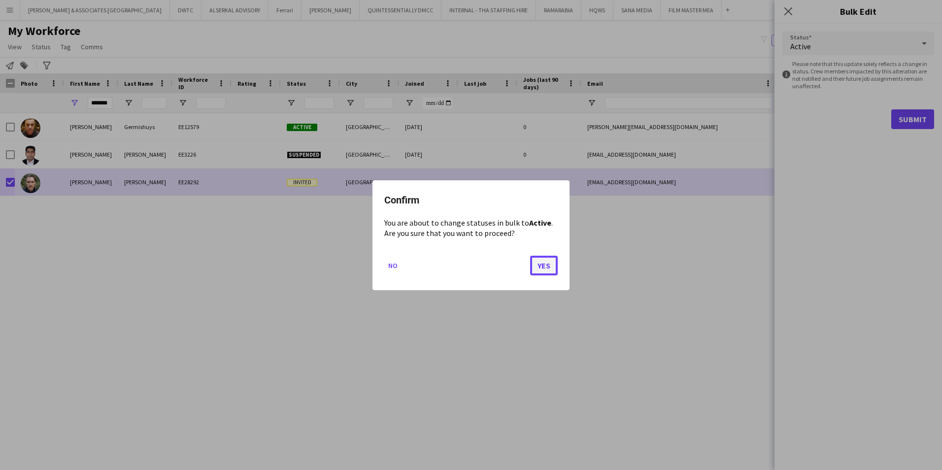
click at [545, 268] on button "Yes" at bounding box center [544, 265] width 28 height 20
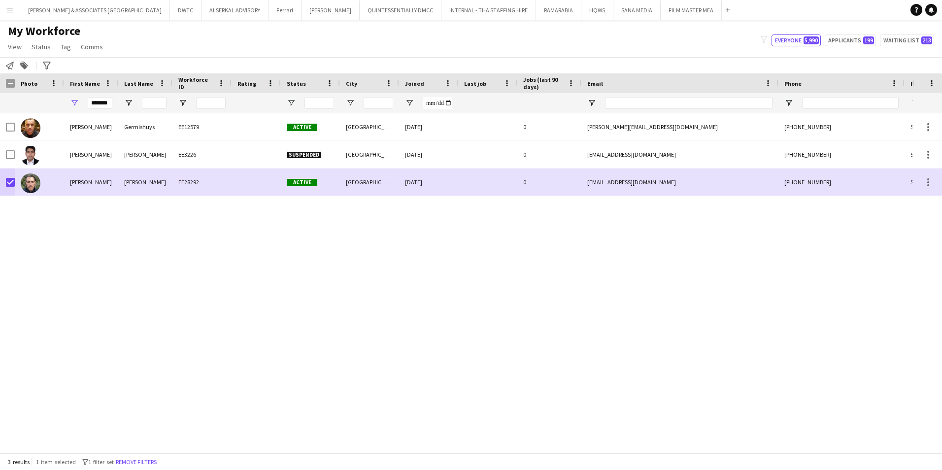
click at [222, 316] on div "[PERSON_NAME] EE12579 Active [GEOGRAPHIC_DATA] [DATE] 0 [PERSON_NAME][EMAIL_ADD…" at bounding box center [456, 279] width 912 height 332
